Goal: Ask a question

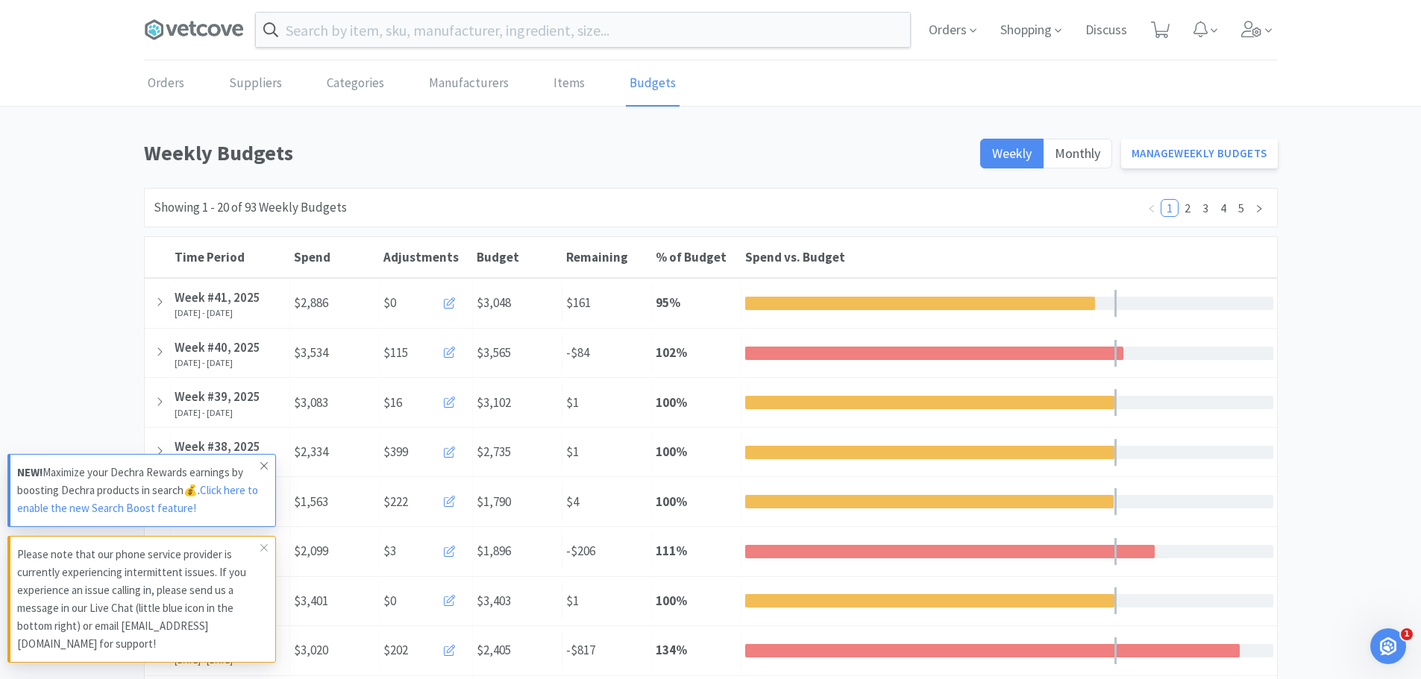
click at [265, 467] on icon at bounding box center [263, 465] width 7 height 7
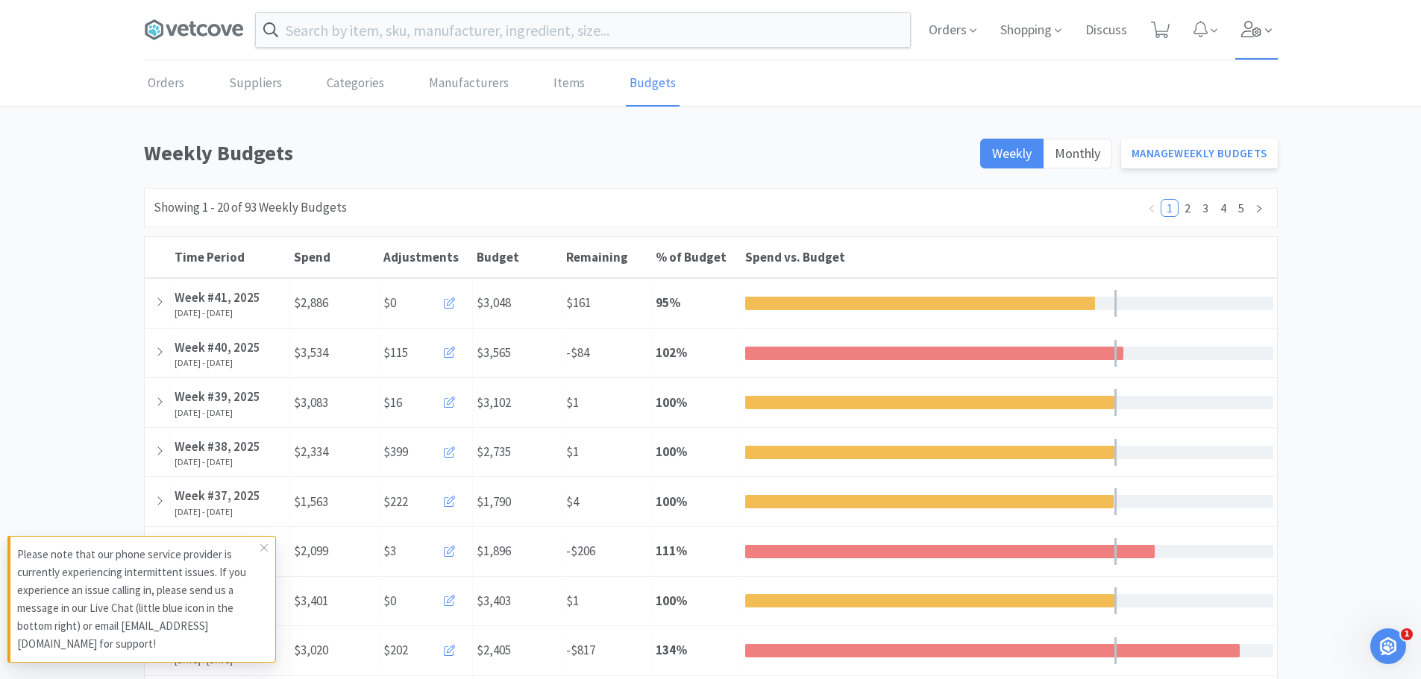
click at [1256, 27] on icon at bounding box center [1251, 29] width 21 height 16
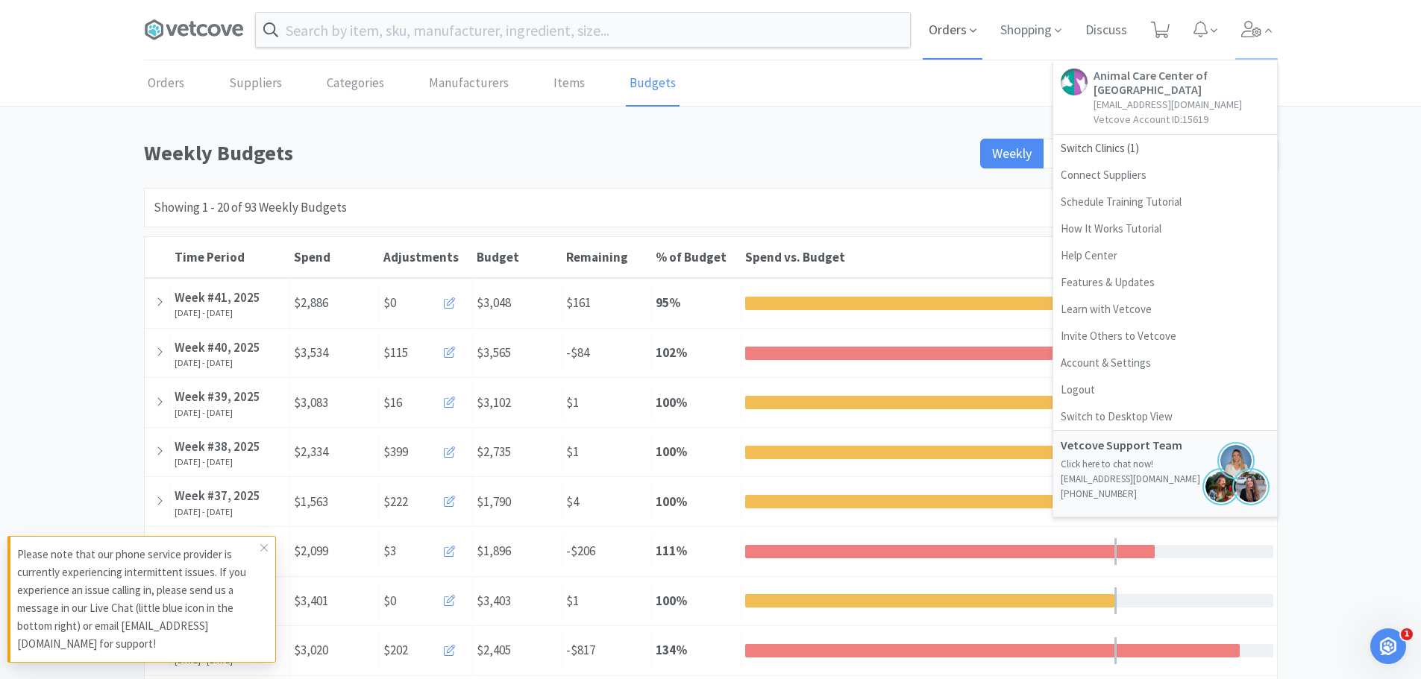
click at [960, 26] on span "Orders" at bounding box center [952, 30] width 60 height 60
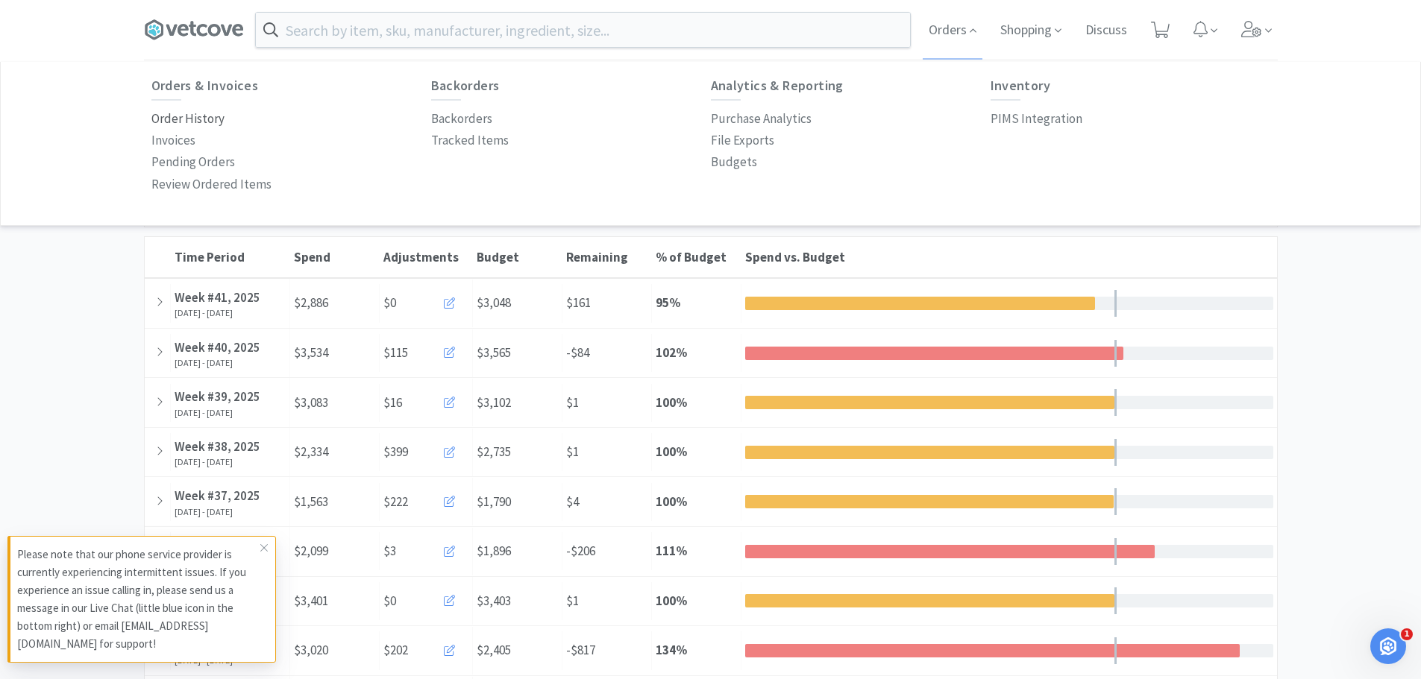
click at [195, 118] on p "Order History" at bounding box center [187, 119] width 73 height 20
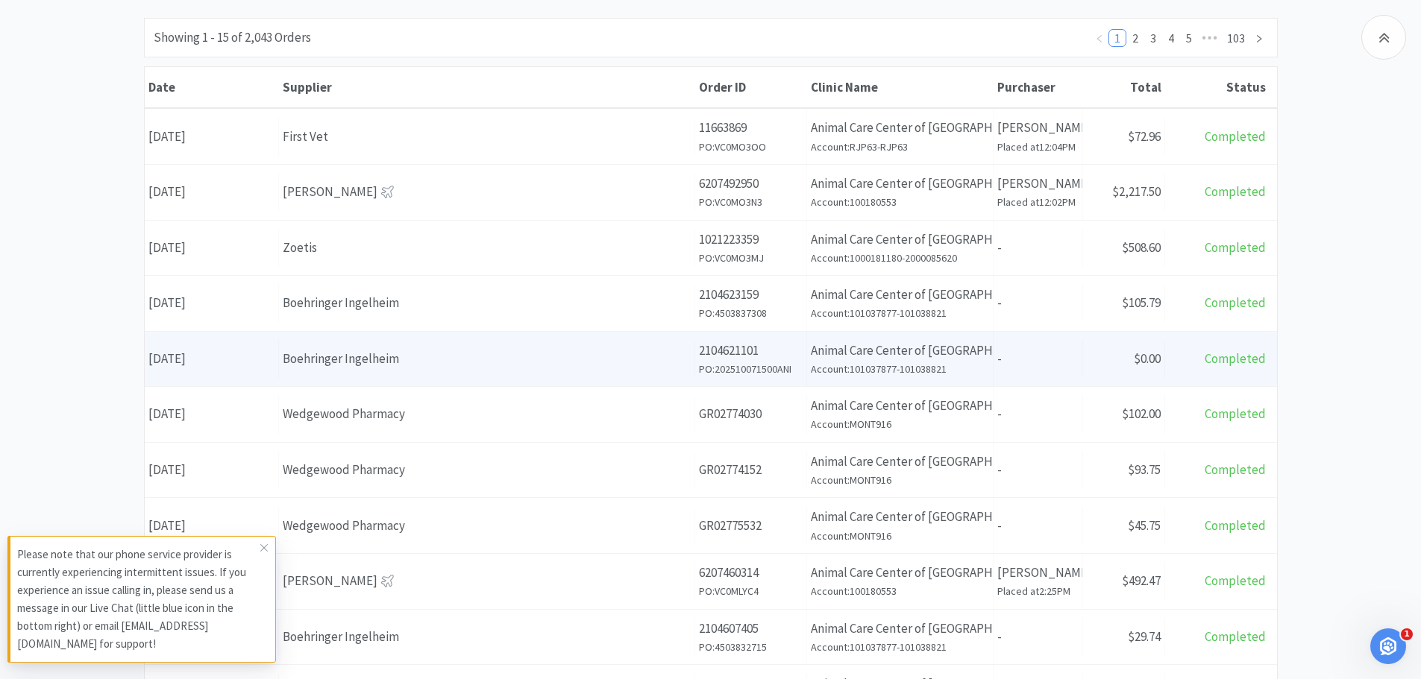
scroll to position [298, 0]
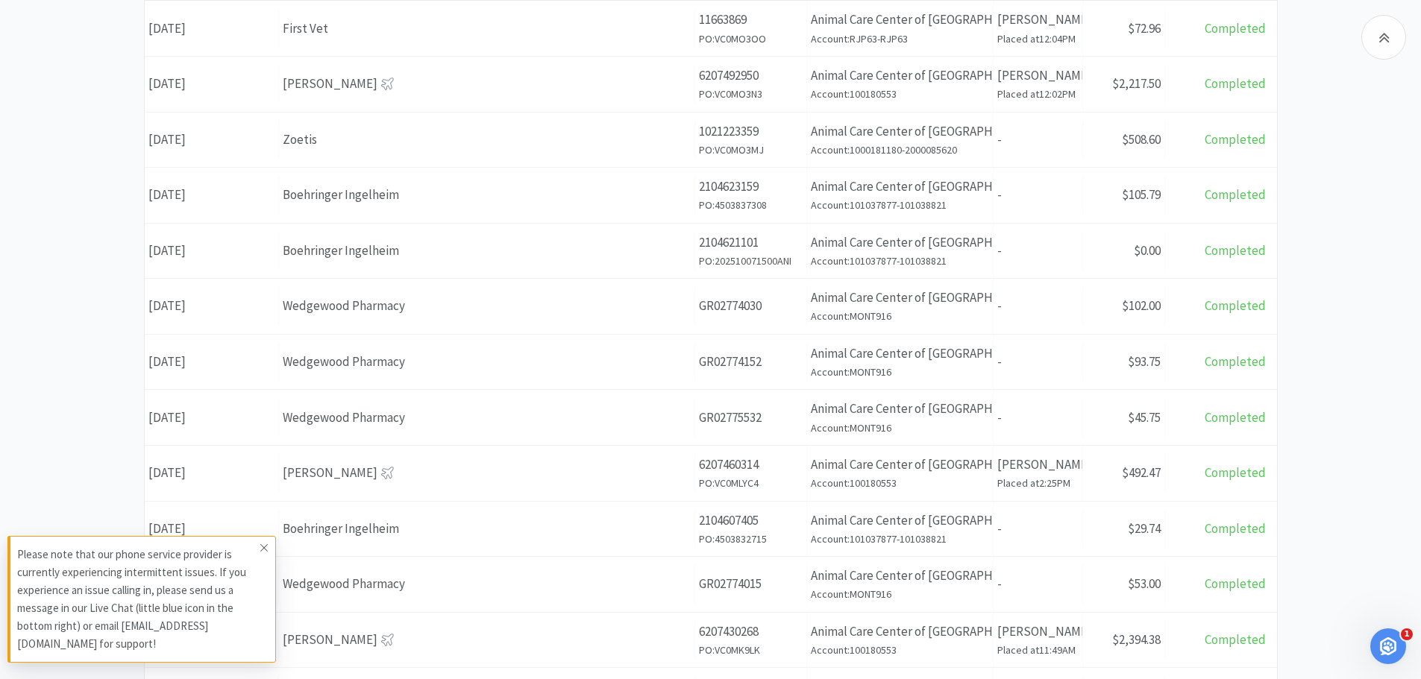
click at [265, 550] on icon at bounding box center [263, 548] width 9 height 12
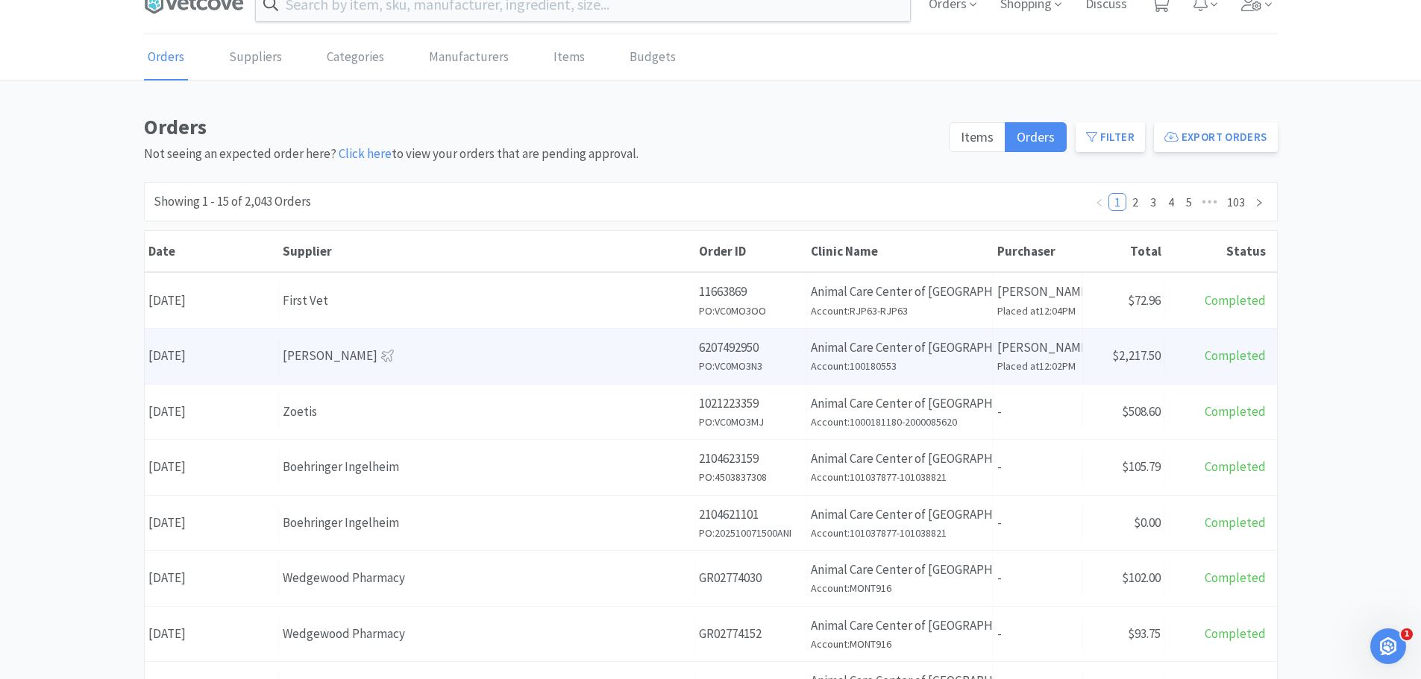
scroll to position [0, 0]
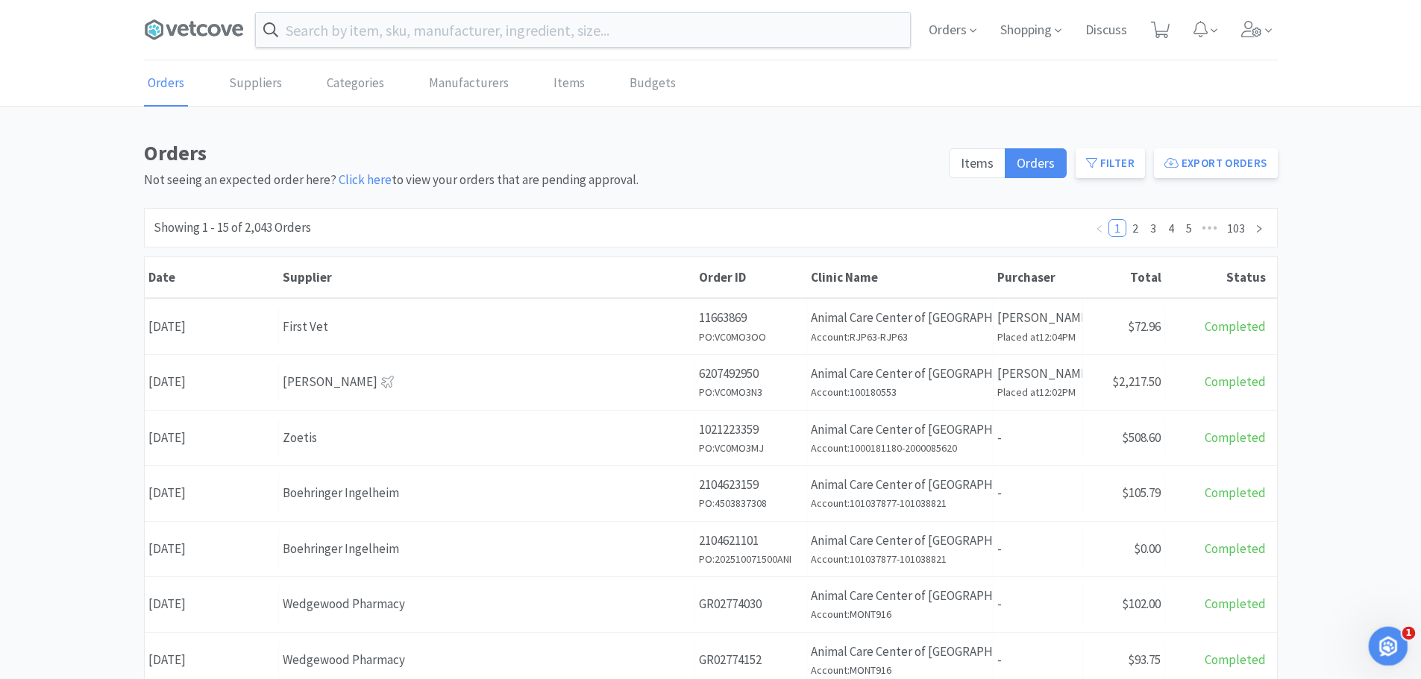
click at [1378, 647] on icon "Open Intercom Messenger" at bounding box center [1386, 644] width 25 height 25
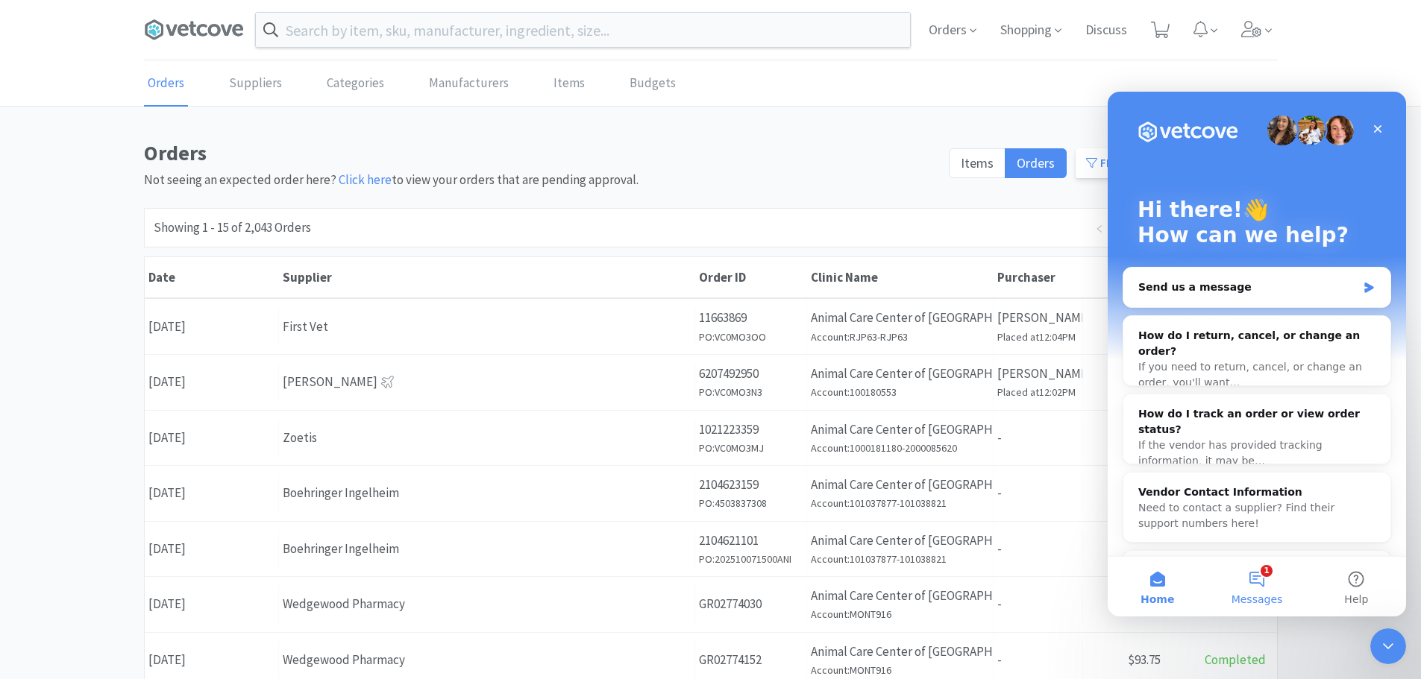
click at [1256, 583] on button "1 Messages" at bounding box center [1256, 587] width 99 height 60
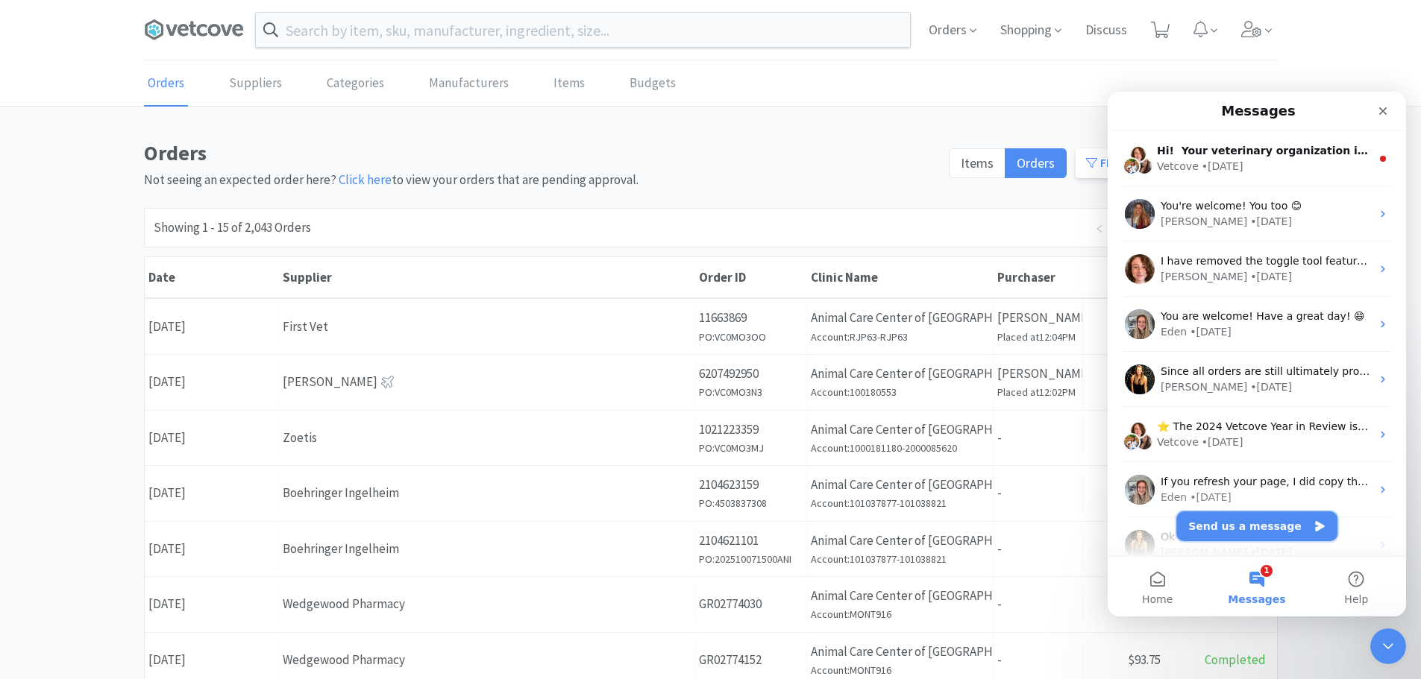
click at [1256, 523] on button "Send us a message" at bounding box center [1256, 527] width 161 height 30
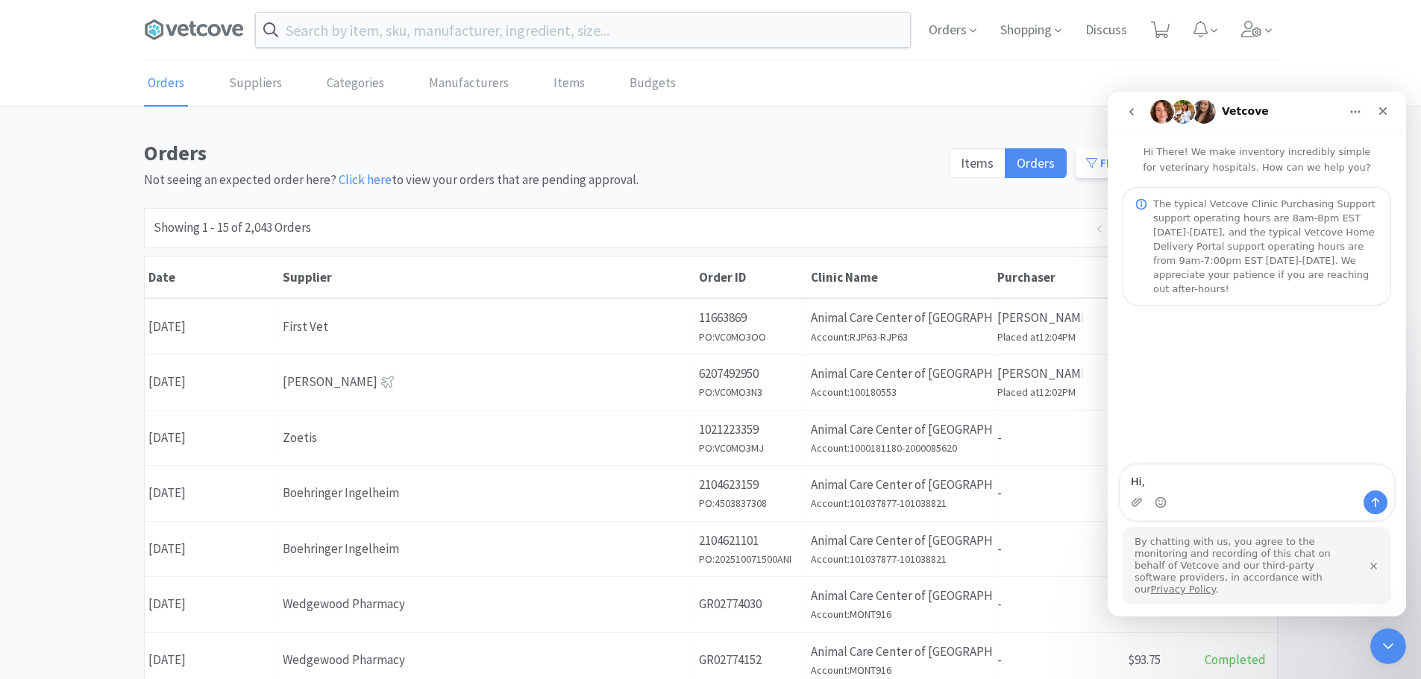
type textarea "Hi,"
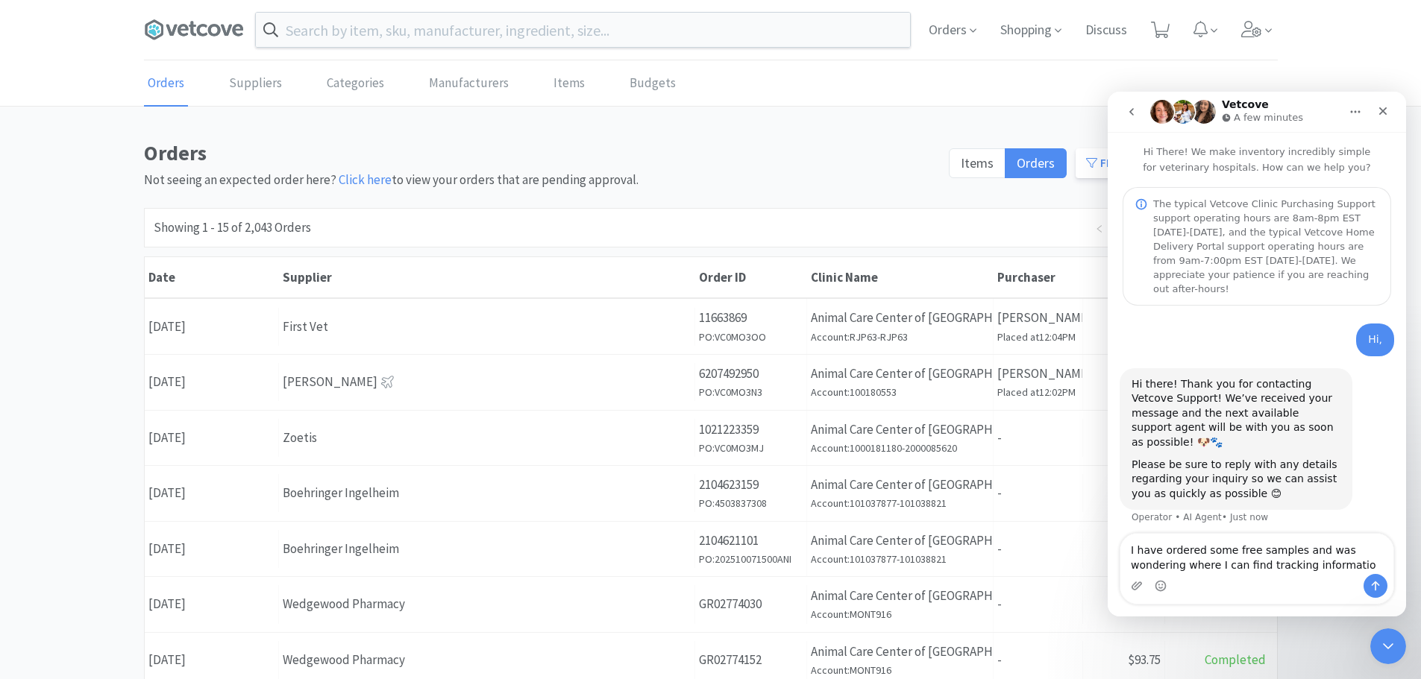
type textarea "I have ordered some free samples and was wondering where I can find tracking in…"
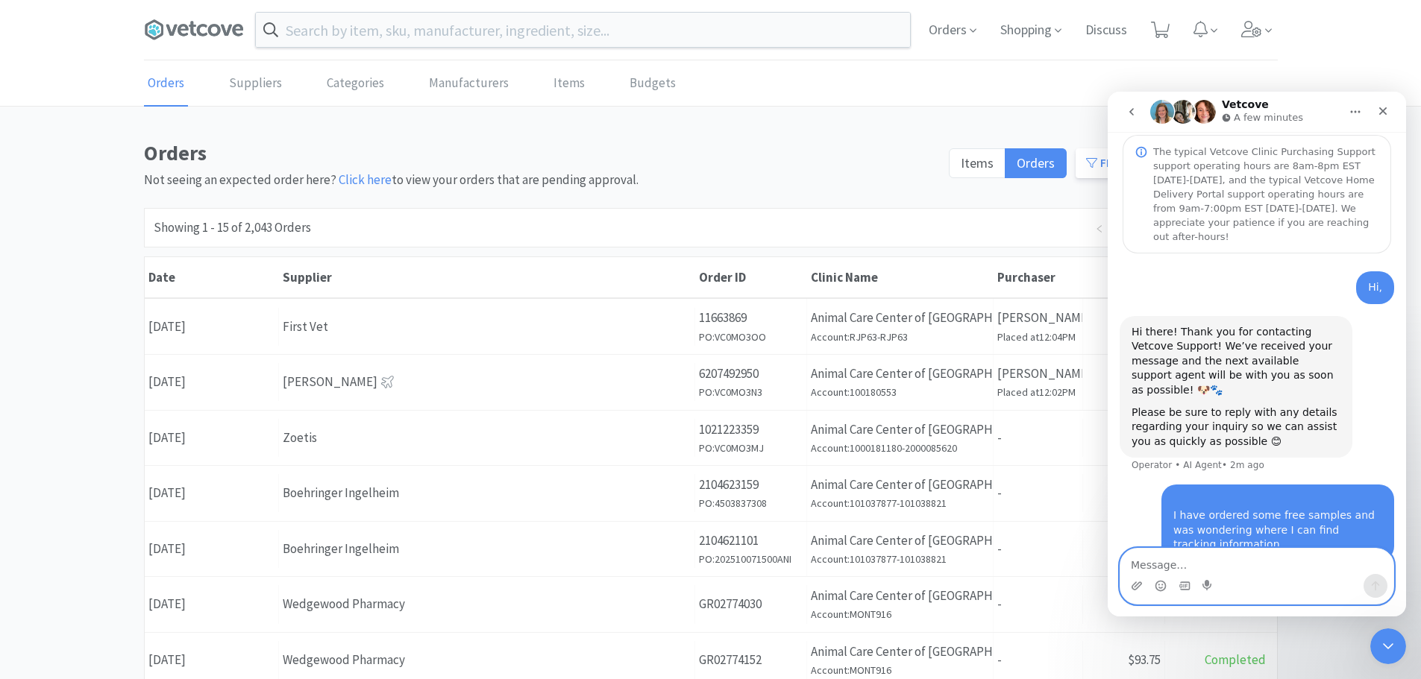
click at [1208, 568] on textarea "Message…" at bounding box center [1256, 561] width 273 height 25
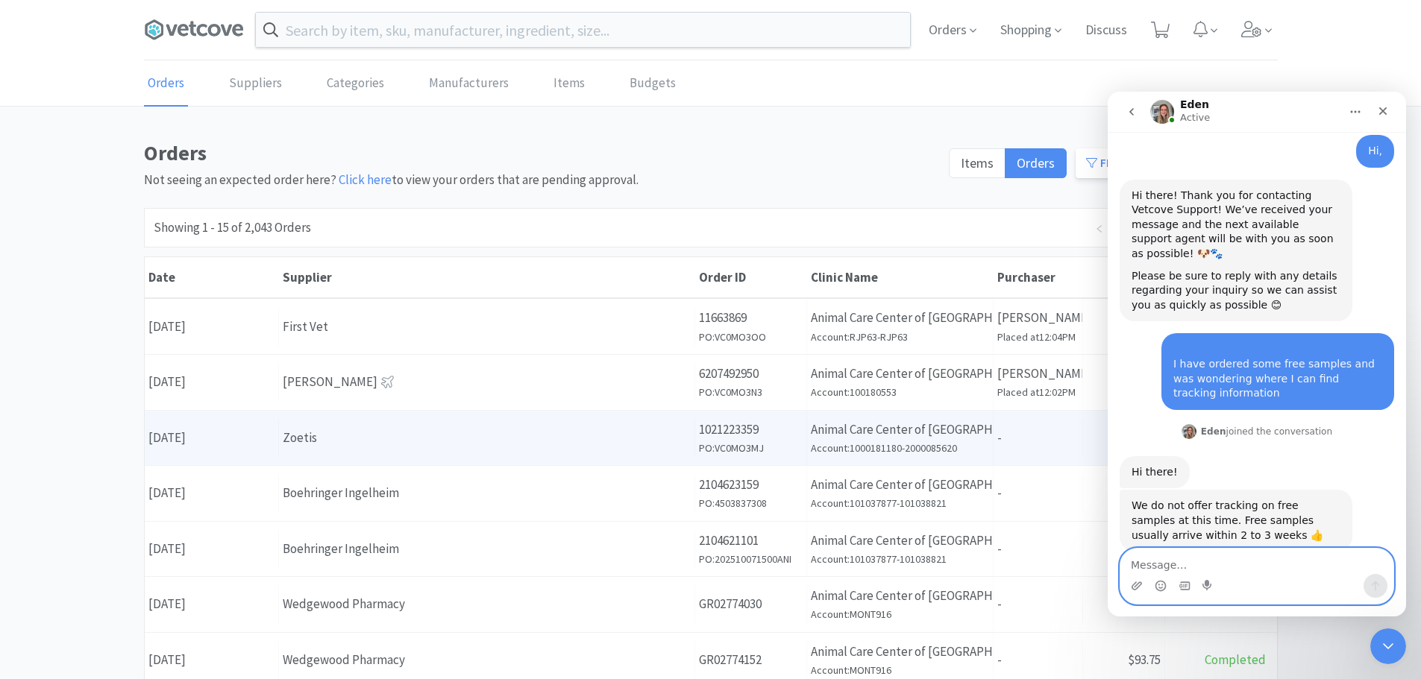
scroll to position [195, 0]
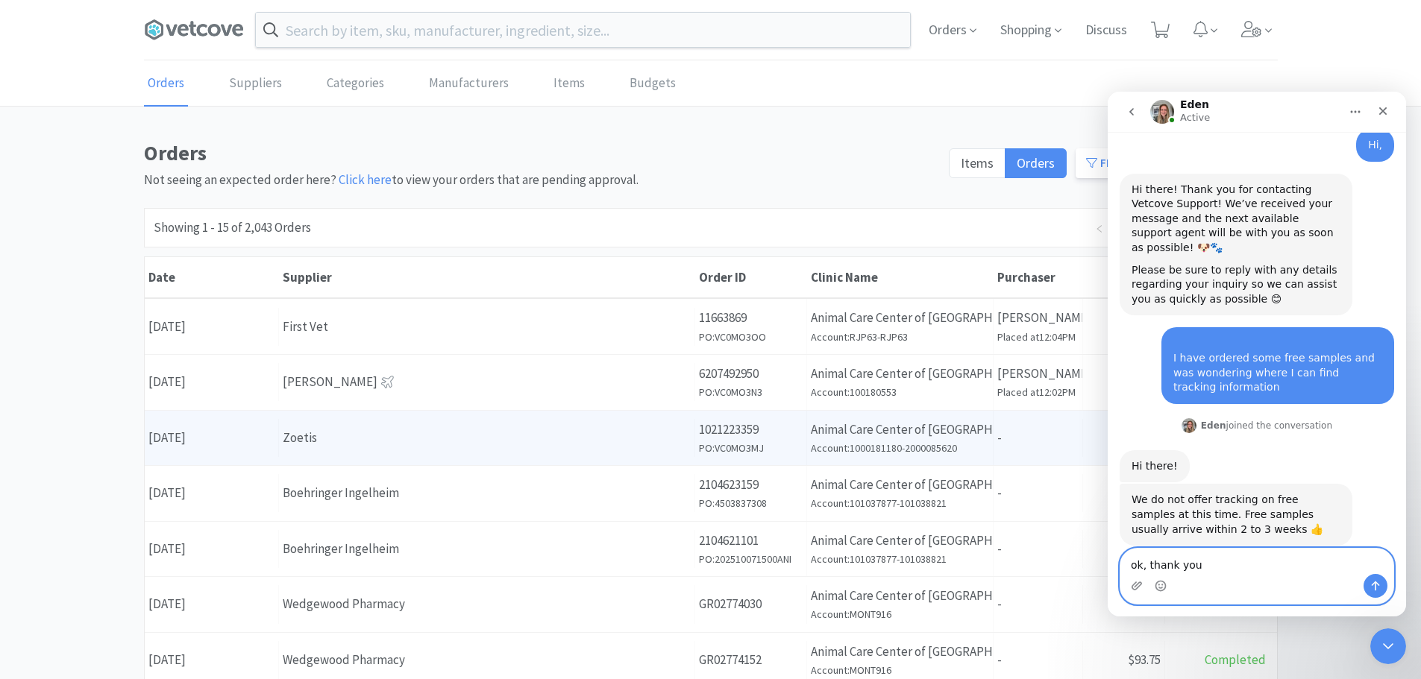
type textarea "ok, thank you!"
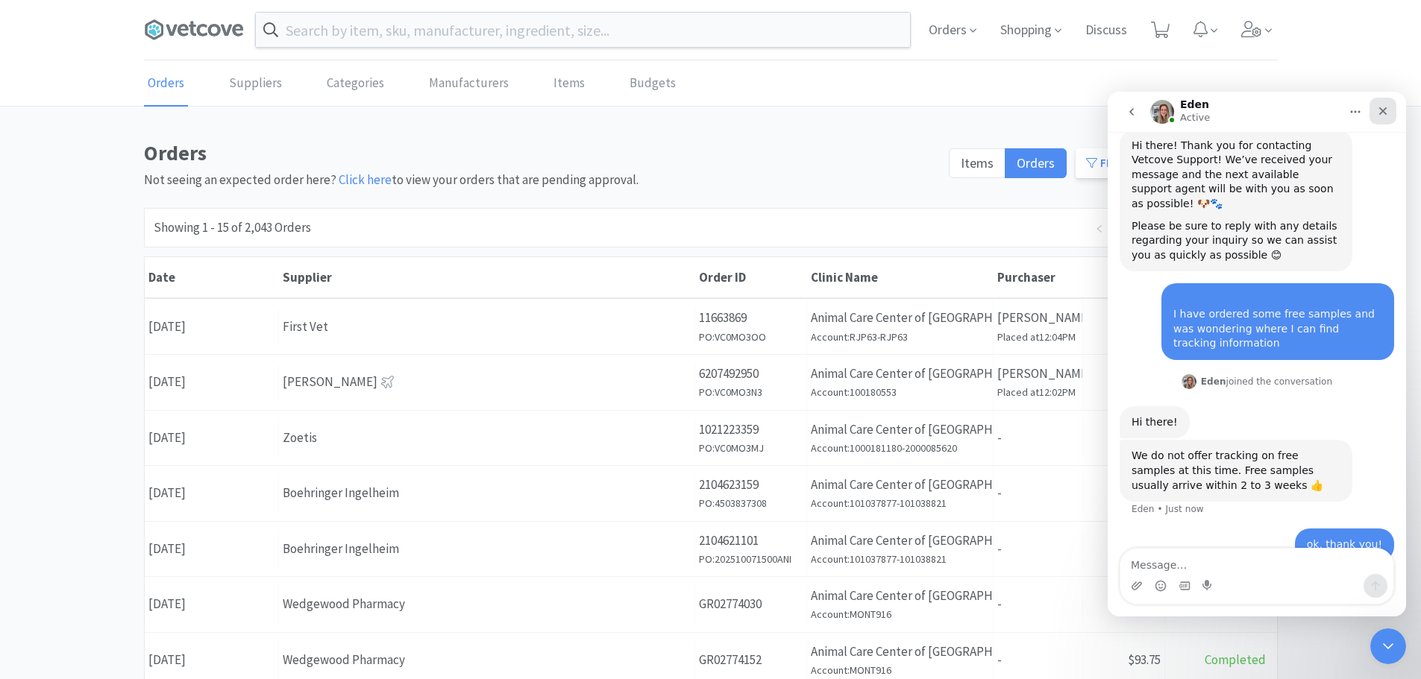
click at [1386, 114] on icon "Close" at bounding box center [1383, 111] width 8 height 8
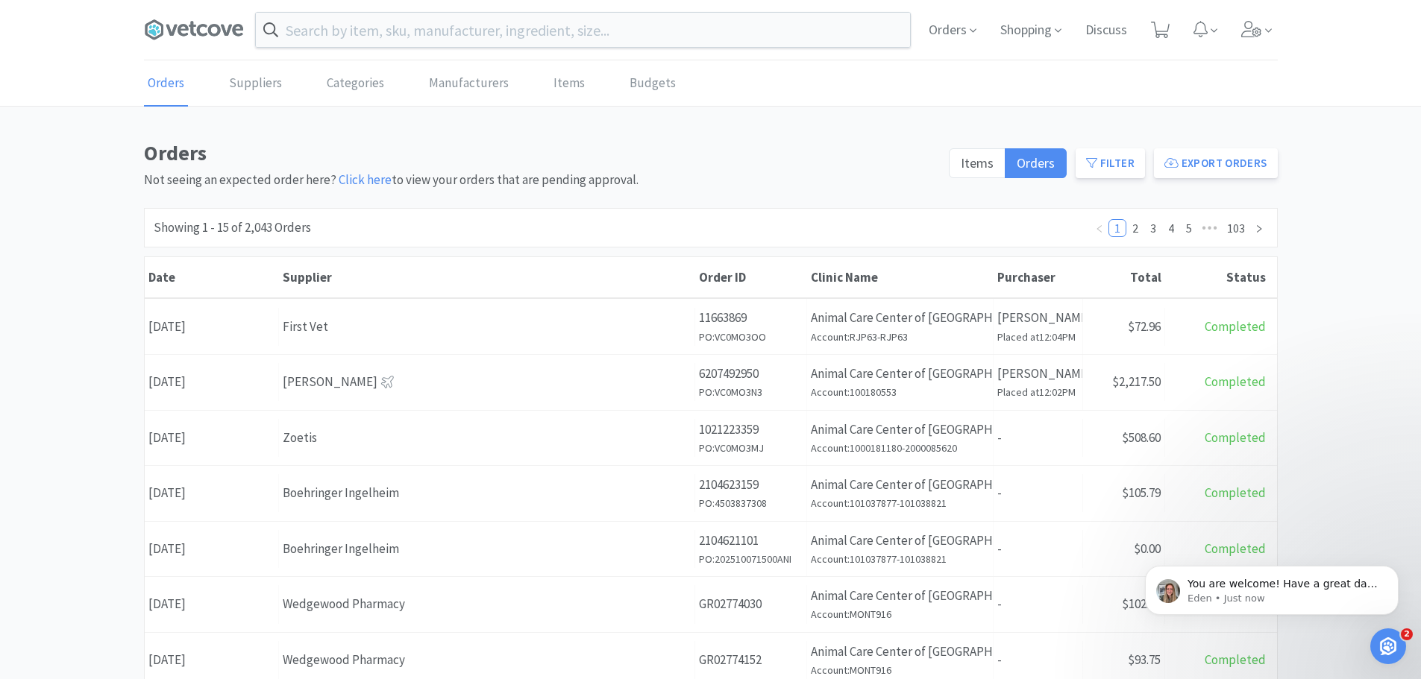
scroll to position [283, 0]
